Goal: Information Seeking & Learning: Check status

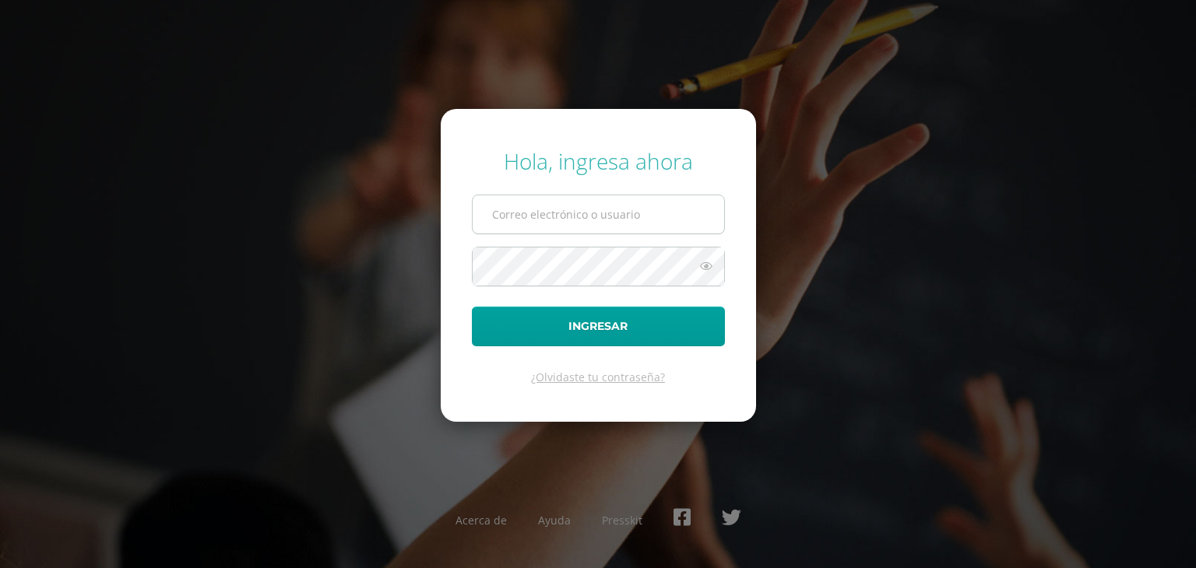
click at [701, 216] on input "text" at bounding box center [597, 214] width 251 height 38
type input "[EMAIL_ADDRESS][DOMAIN_NAME]"
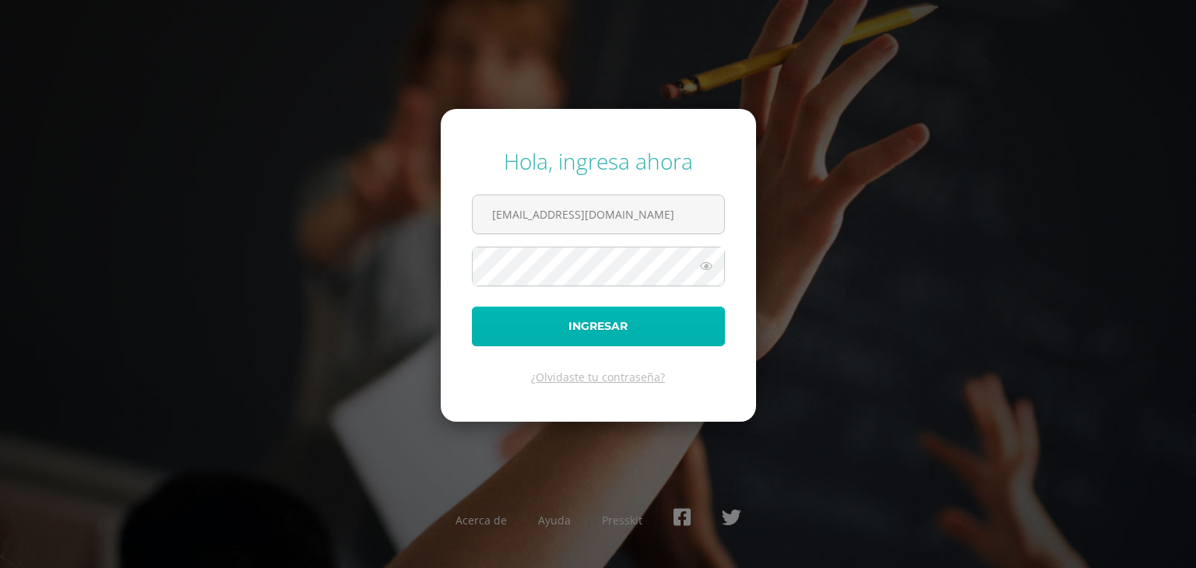
click at [679, 321] on button "Ingresar" at bounding box center [598, 327] width 253 height 40
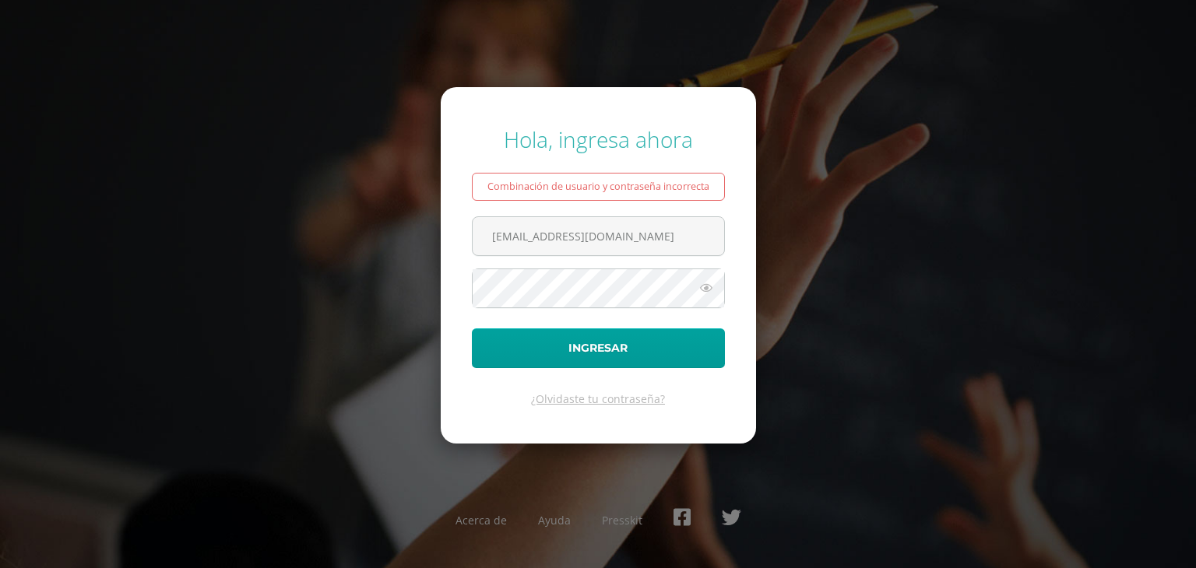
click at [707, 283] on icon at bounding box center [706, 288] width 20 height 19
click at [472, 328] on button "Ingresar" at bounding box center [598, 348] width 253 height 40
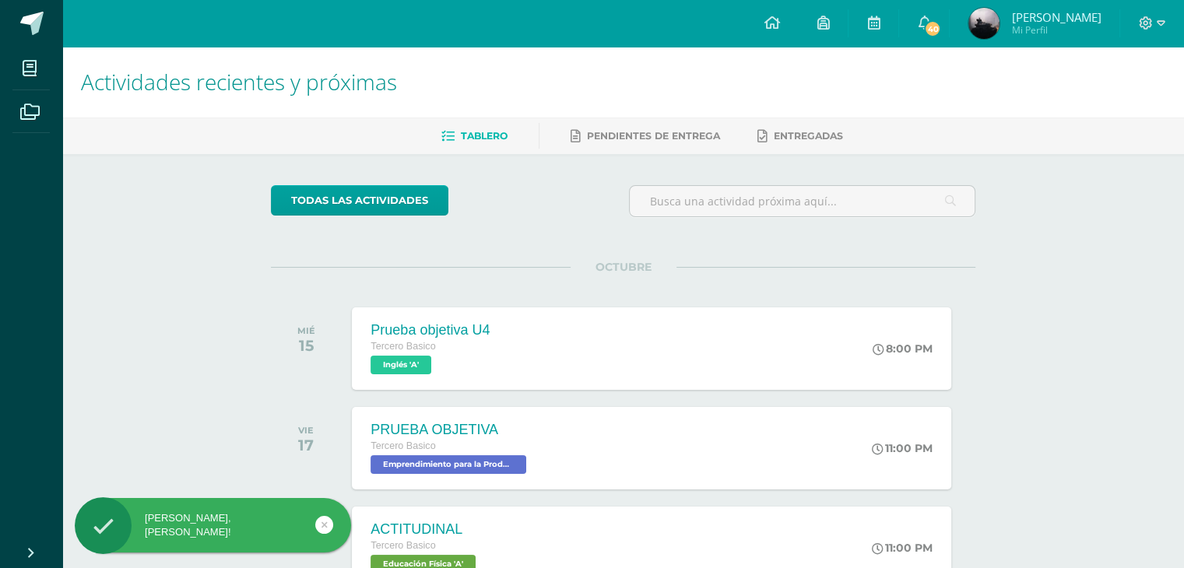
click at [999, 17] on img at bounding box center [983, 23] width 31 height 31
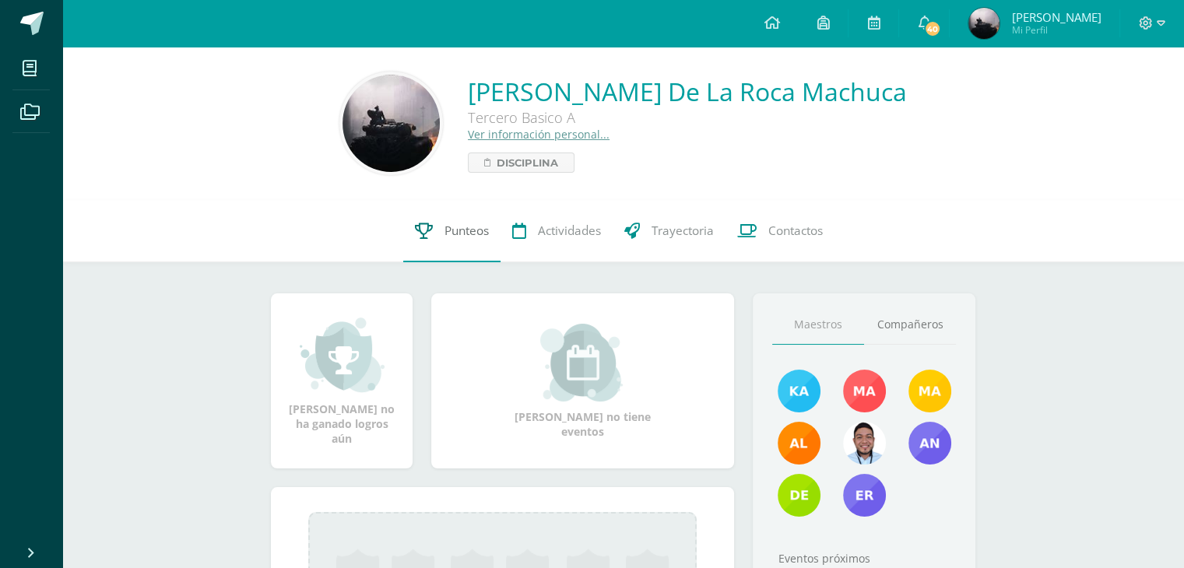
click at [437, 234] on link "Punteos" at bounding box center [451, 231] width 97 height 62
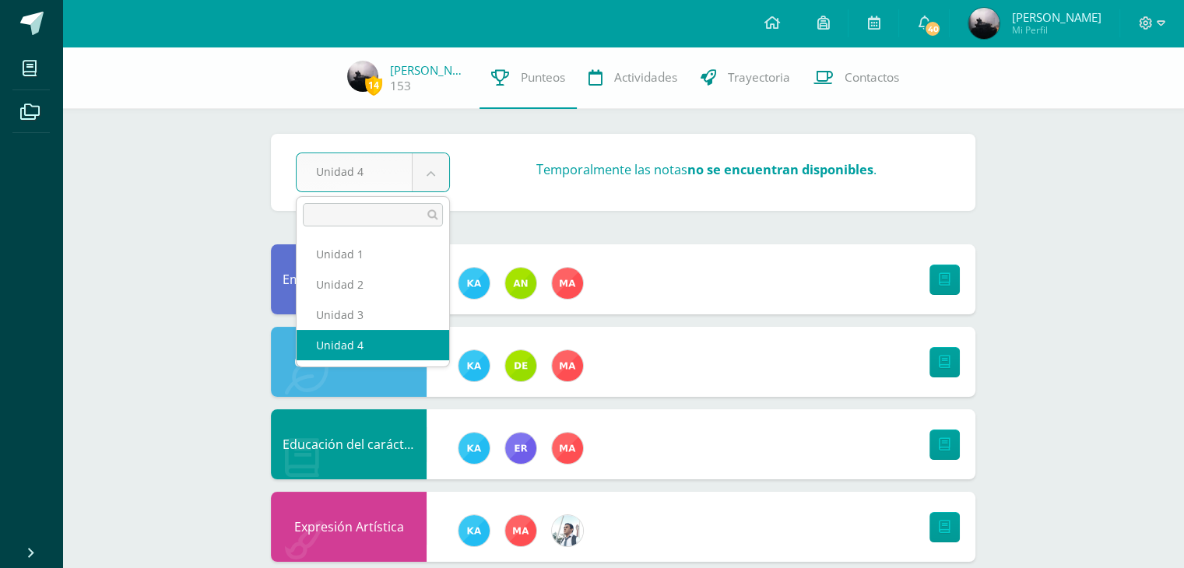
click at [408, 227] on div at bounding box center [373, 215] width 153 height 36
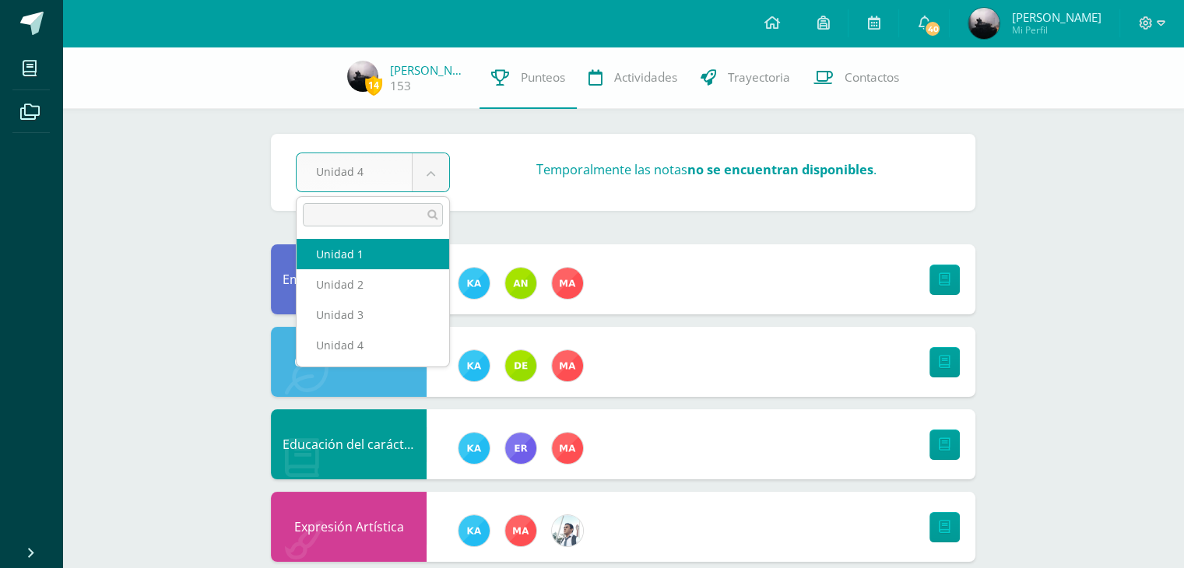
select select "Unidad 1"
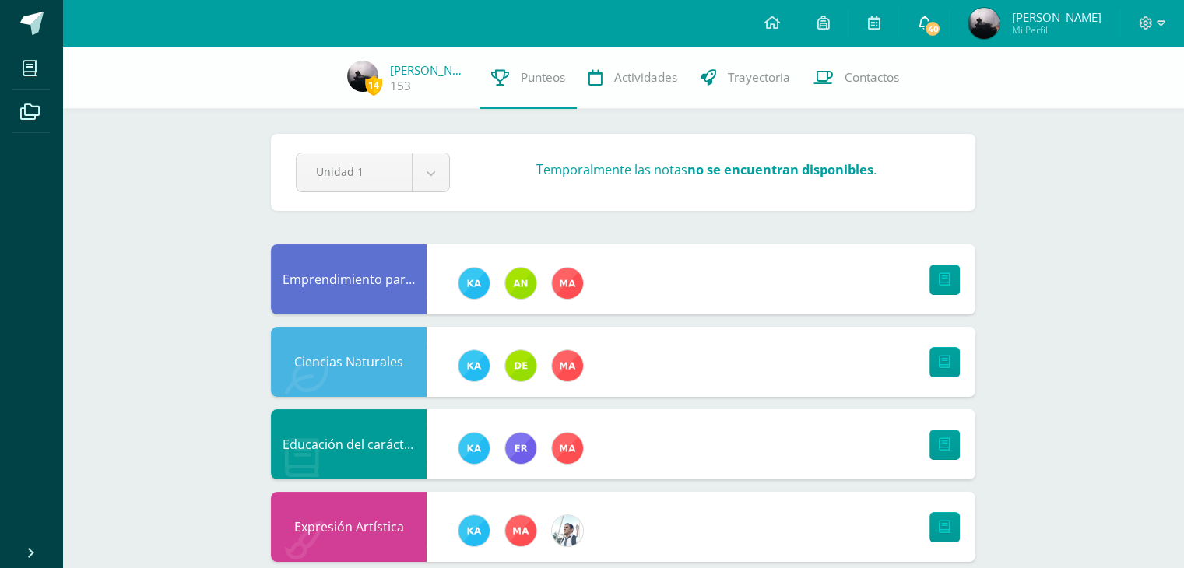
click at [941, 23] on span "40" at bounding box center [932, 28] width 17 height 17
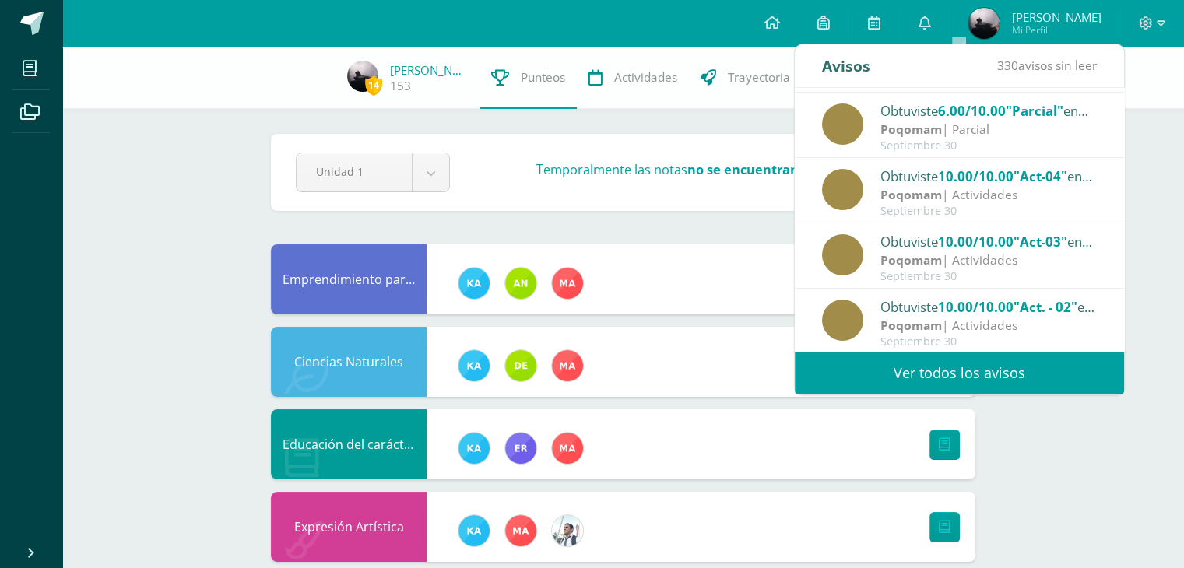
scroll to position [258, 0]
